Goal: Transaction & Acquisition: Purchase product/service

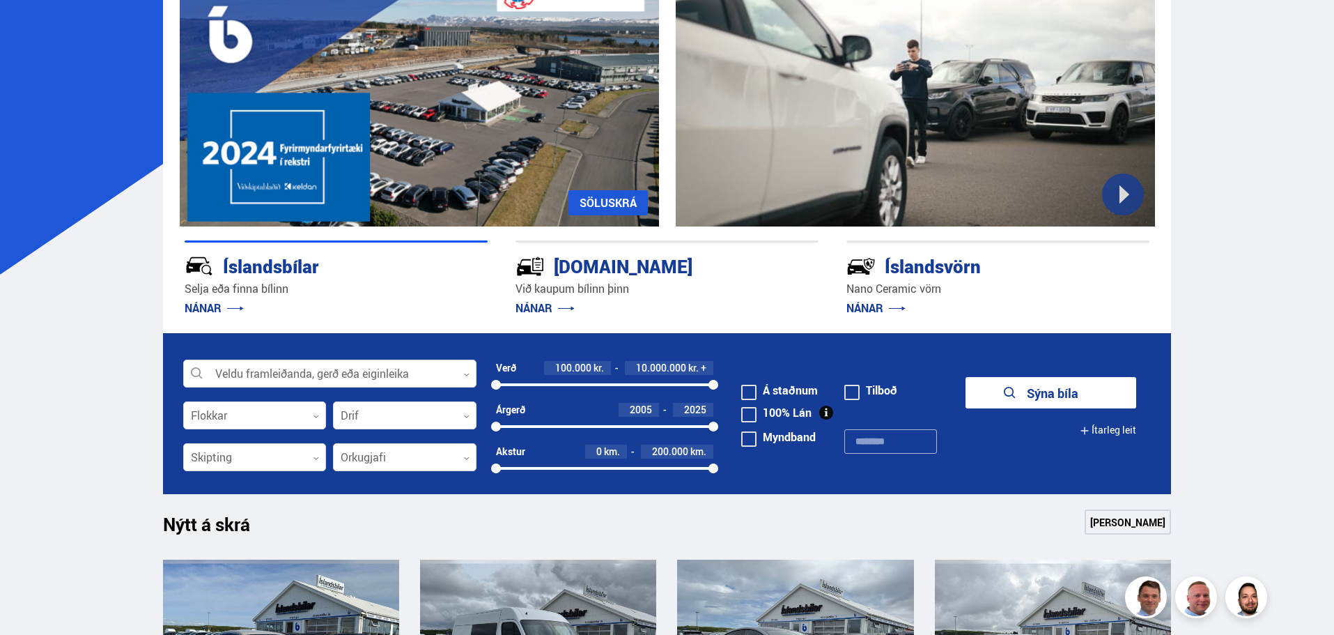
scroll to position [139, 0]
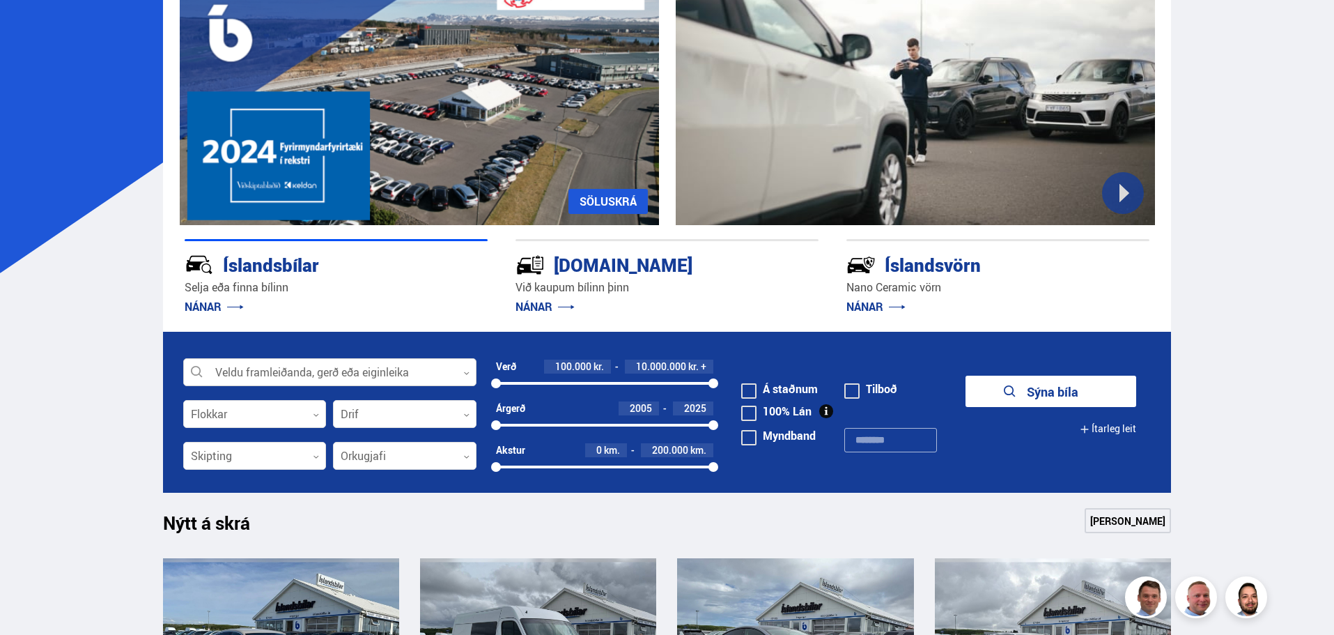
click at [471, 373] on div at bounding box center [329, 373] width 293 height 28
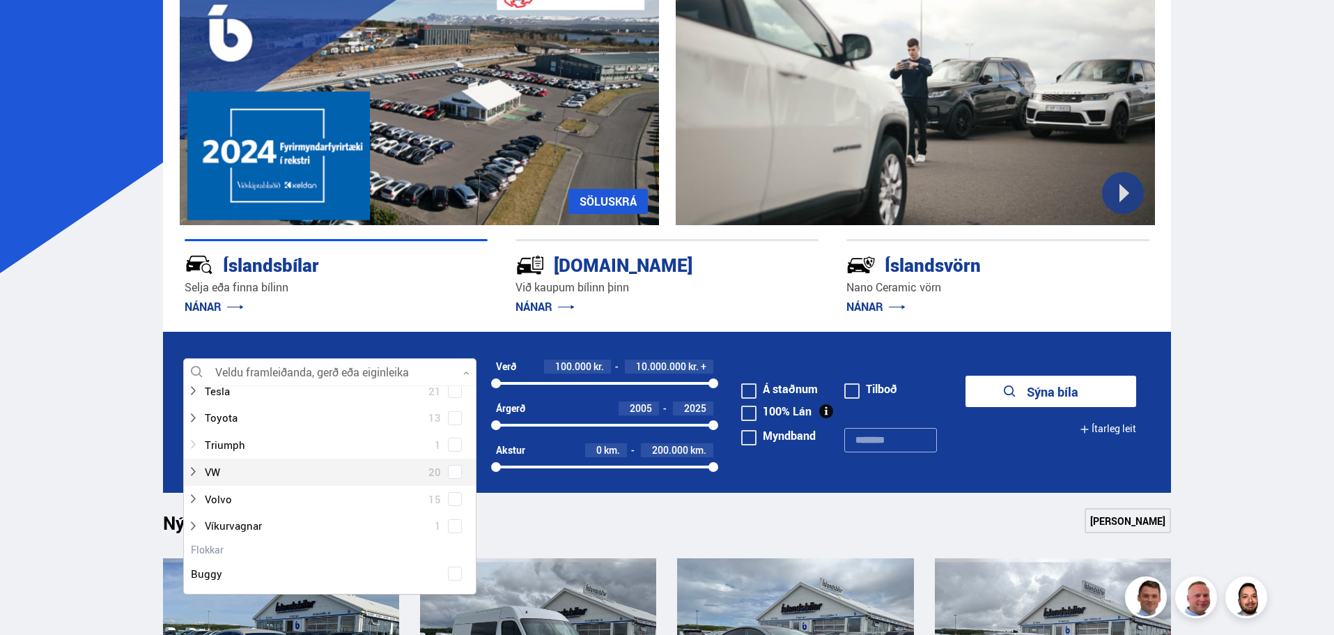
scroll to position [906, 0]
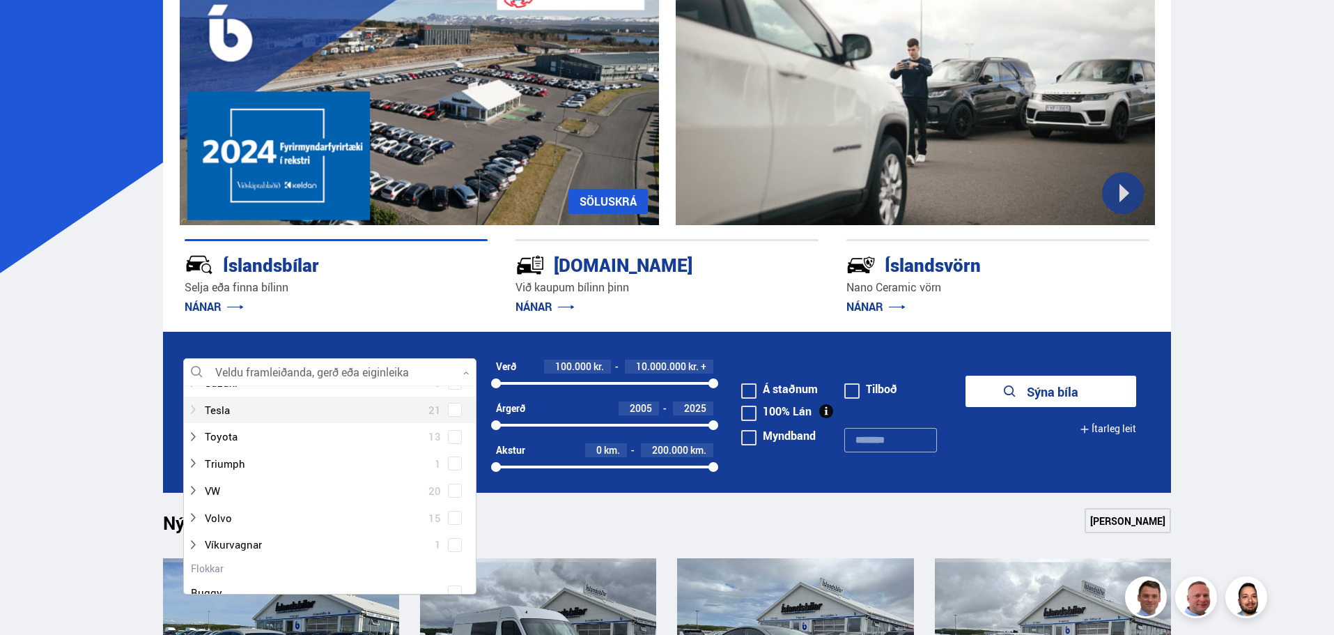
click at [190, 413] on icon at bounding box center [192, 409] width 11 height 11
click at [452, 411] on span at bounding box center [455, 410] width 6 height 6
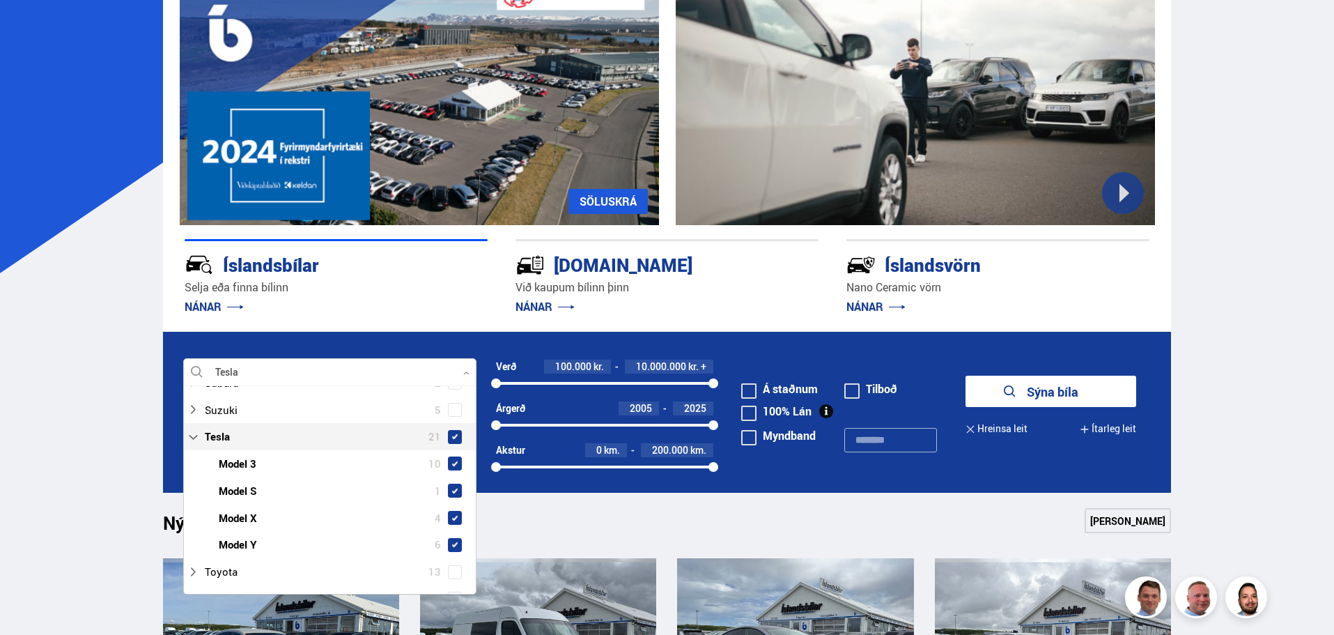
scroll to position [933, 0]
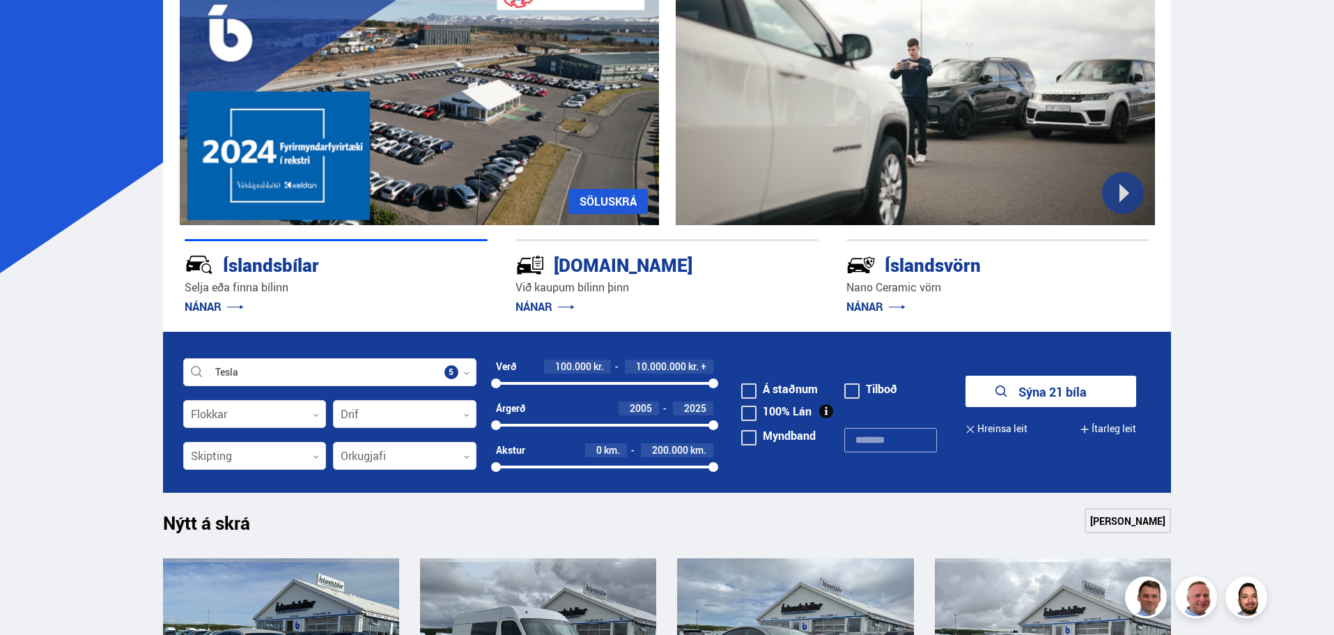
click at [1064, 389] on button "Sýna 21 bíla" at bounding box center [1051, 391] width 171 height 31
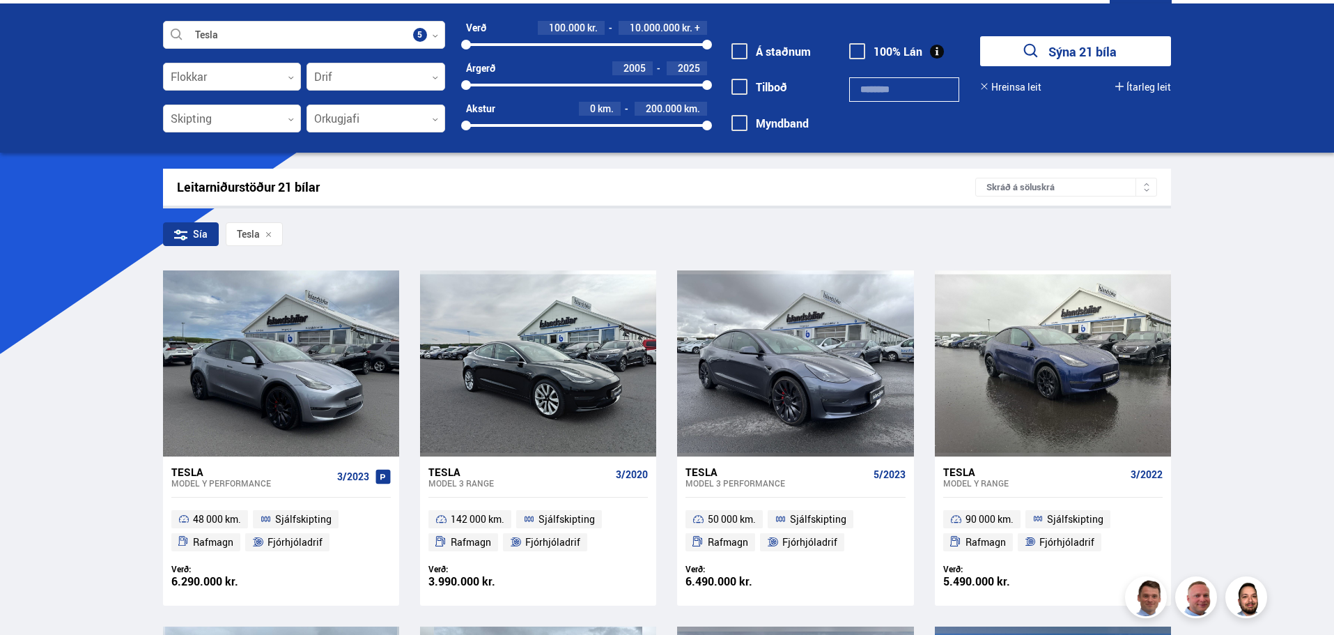
scroll to position [139, 0]
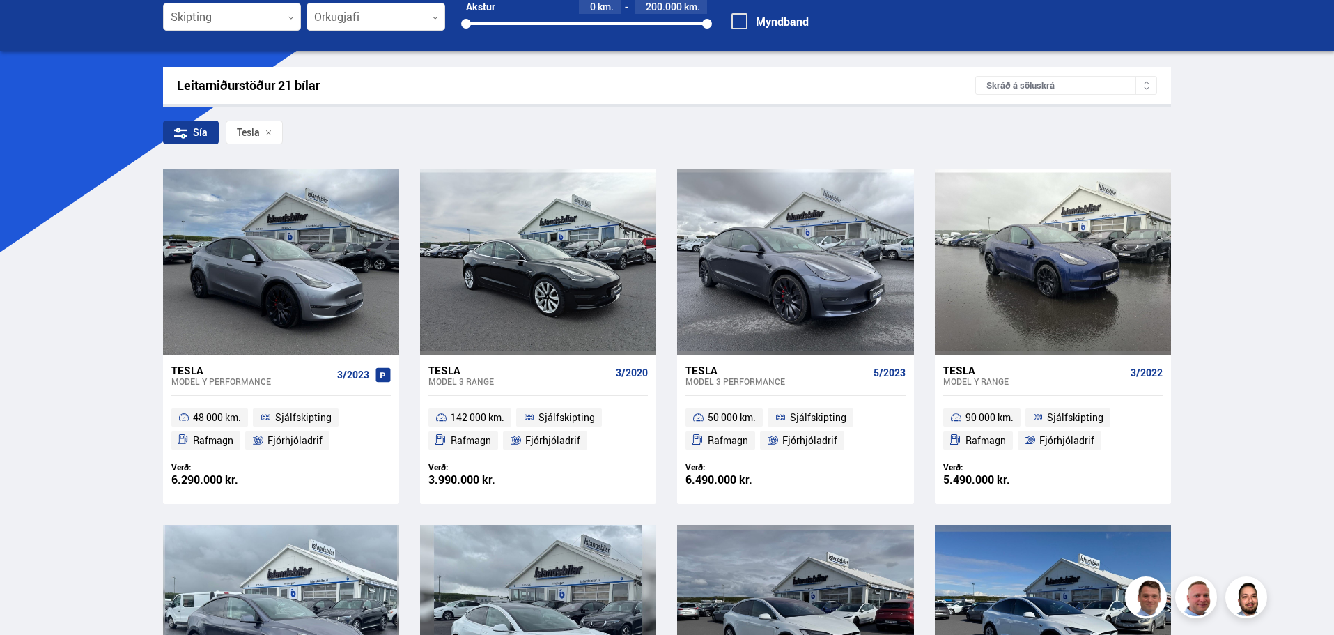
scroll to position [164, 0]
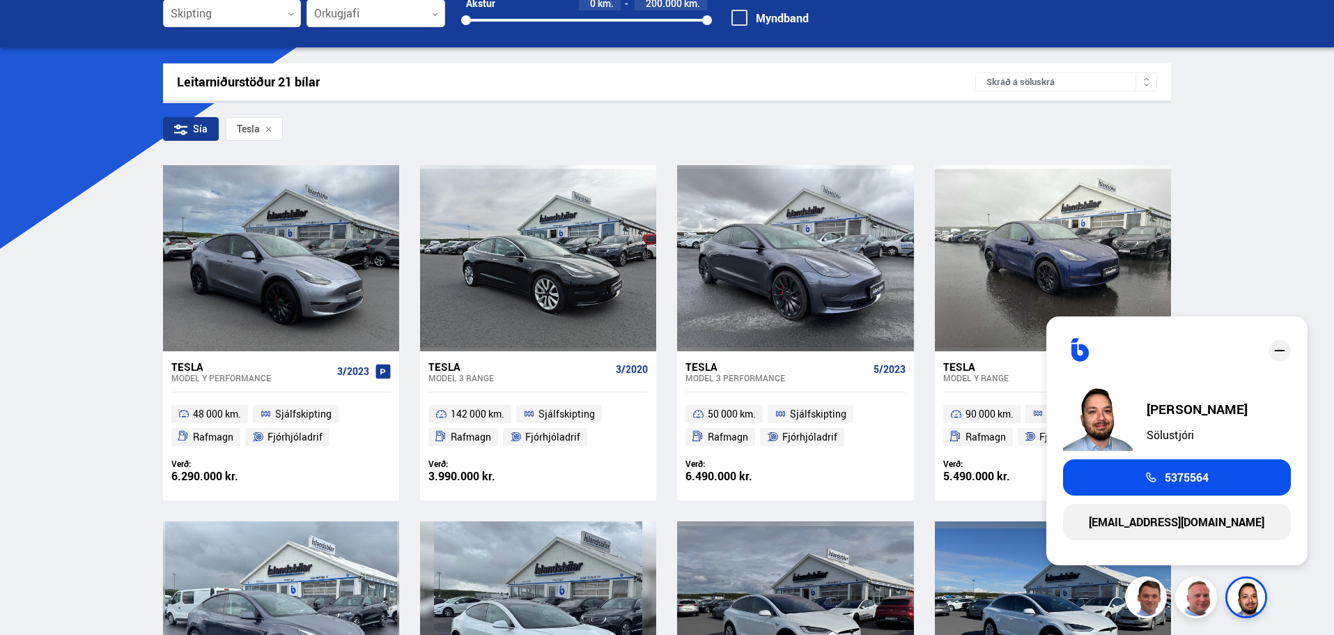
drag, startPoint x: 1277, startPoint y: 347, endPoint x: 1278, endPoint y: 339, distance: 8.4
click at [1277, 347] on icon "close" at bounding box center [1280, 350] width 17 height 17
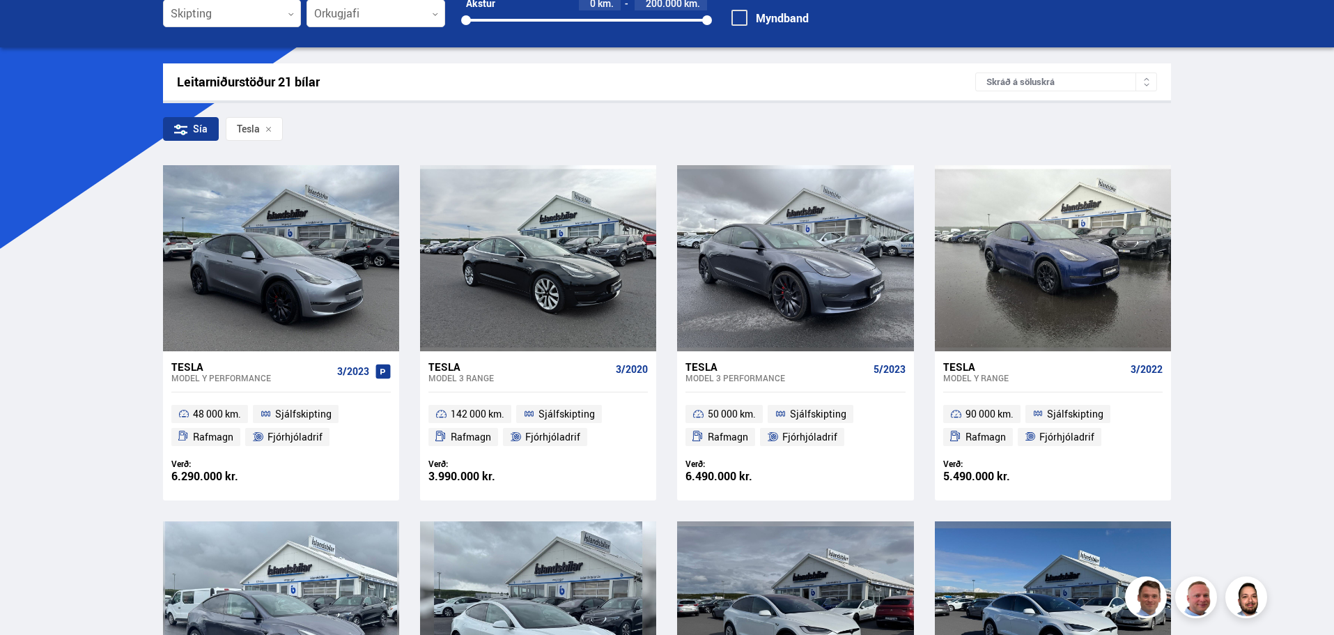
click at [778, 136] on div "Sía Tesla" at bounding box center [667, 131] width 1009 height 29
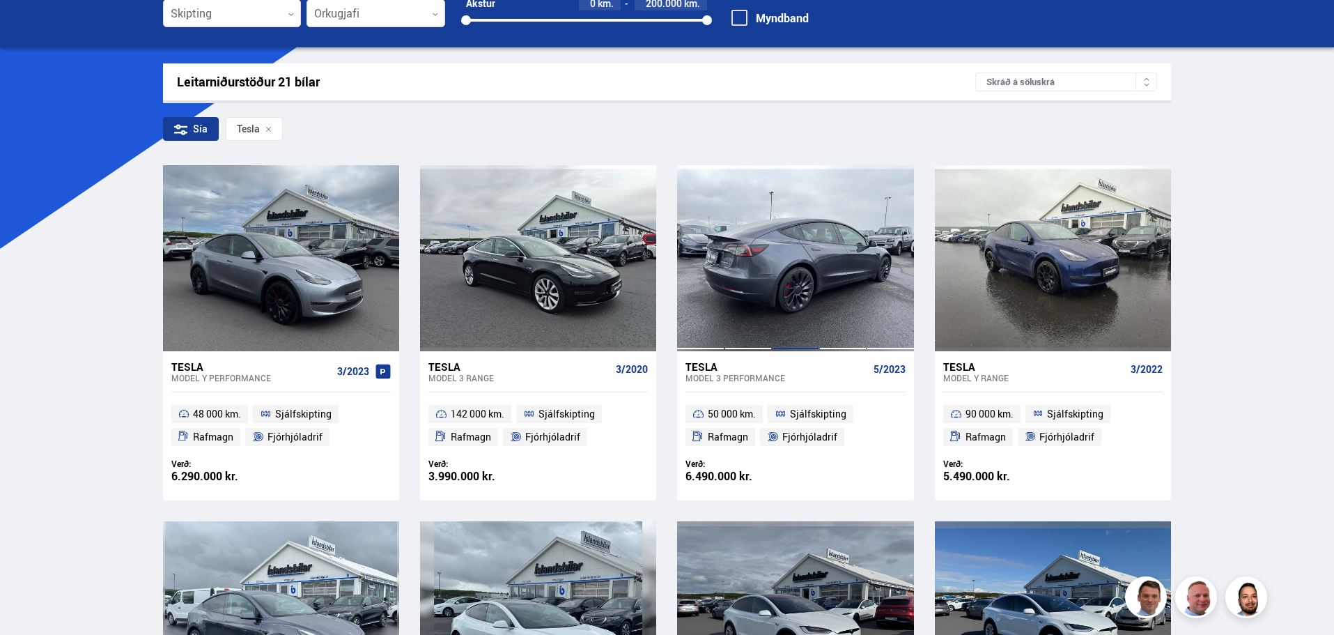
click at [783, 267] on div at bounding box center [795, 257] width 47 height 185
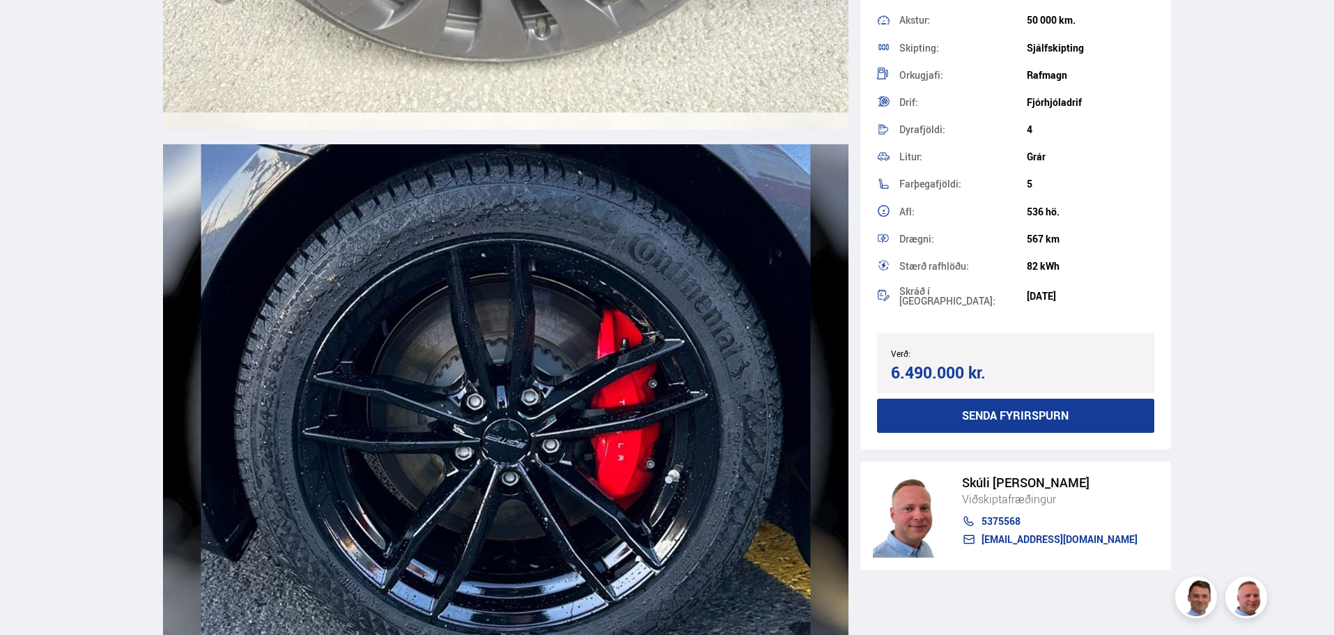
scroll to position [12747, 0]
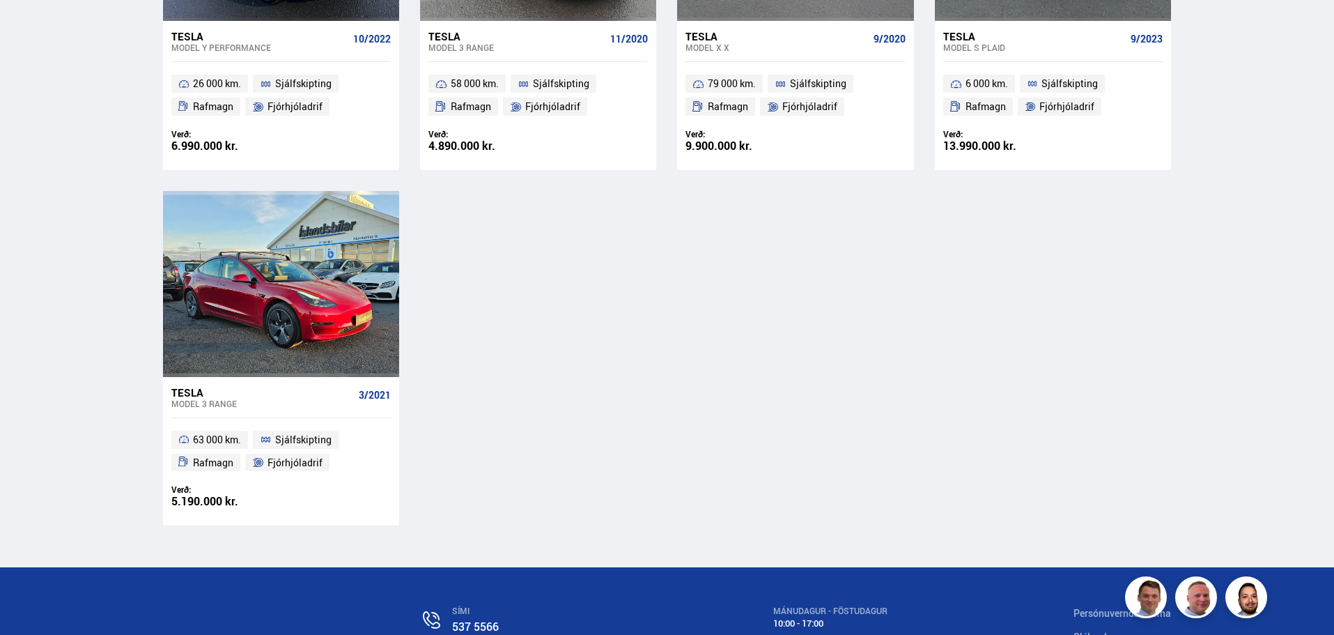
scroll to position [2089, 0]
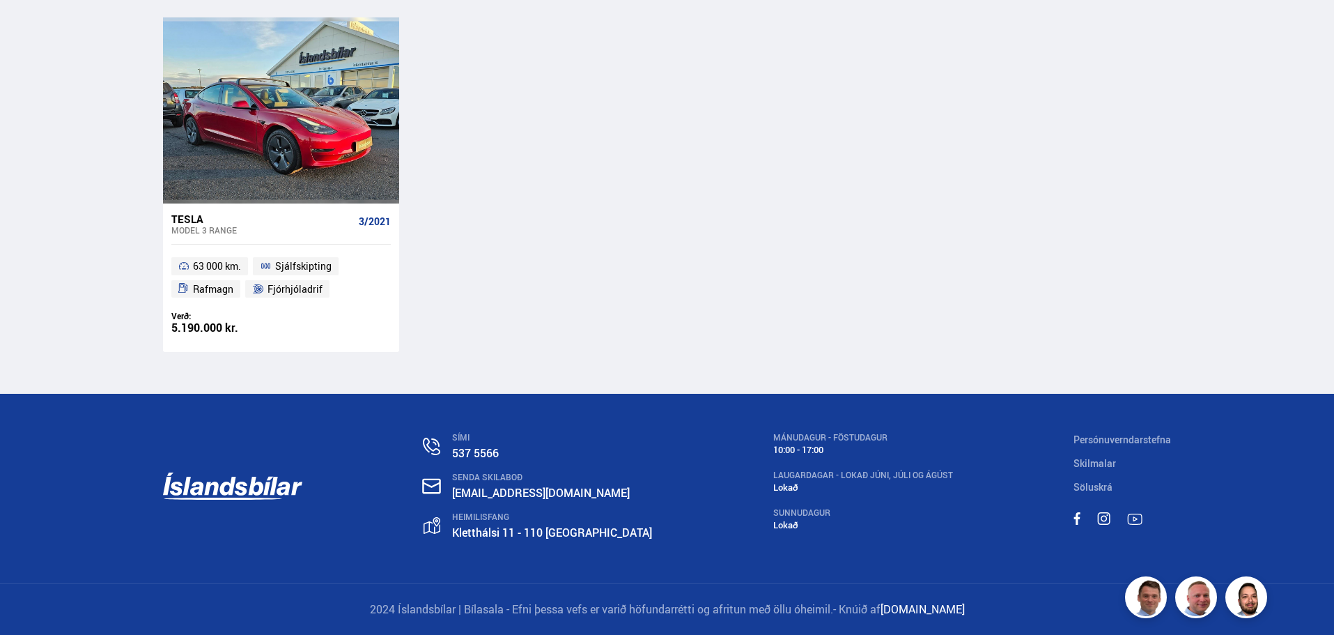
click at [508, 534] on link "Kletthálsi 11 - 110 [GEOGRAPHIC_DATA]" at bounding box center [552, 532] width 200 height 15
